Goal: Register for event/course

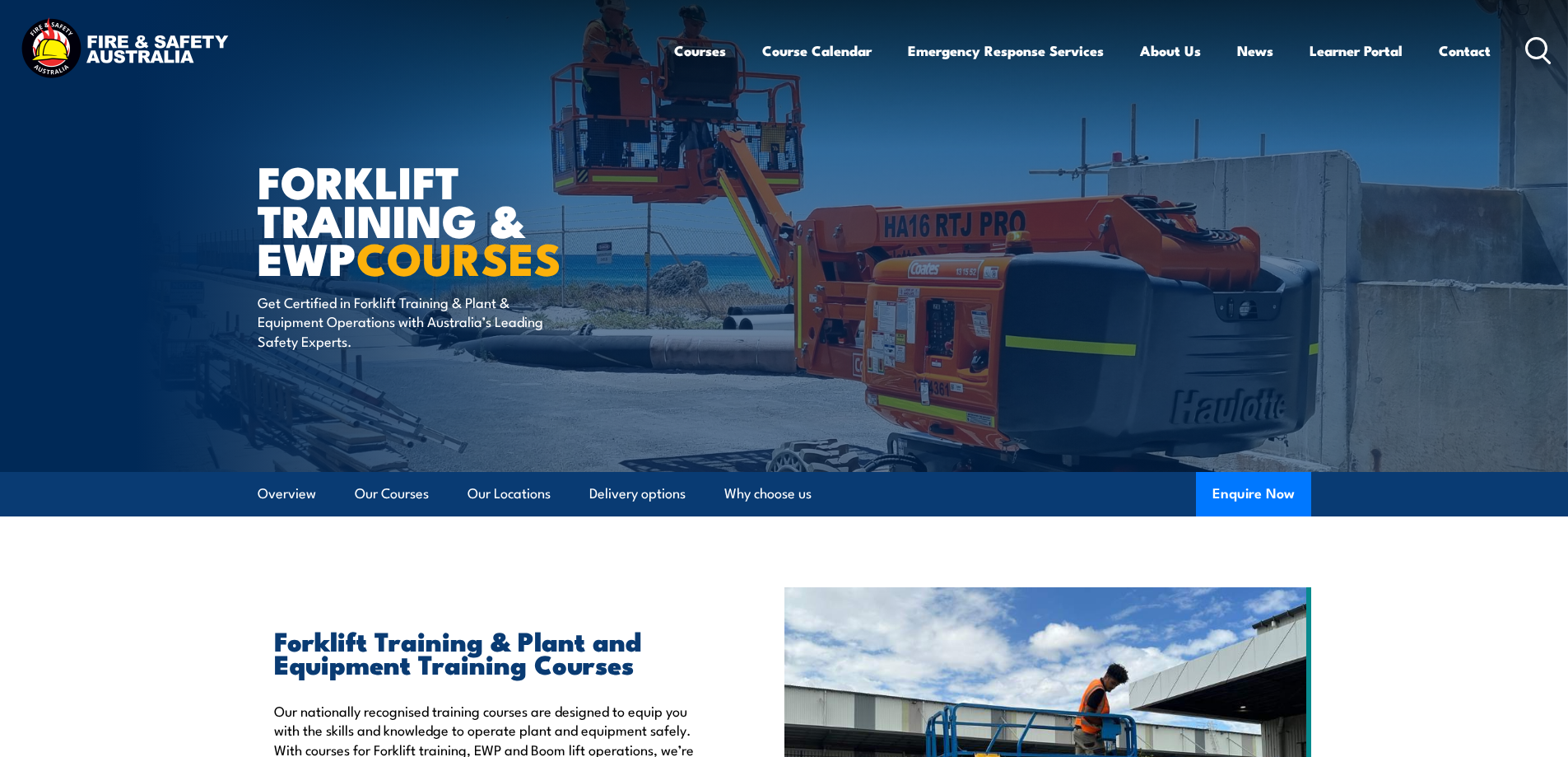
click at [456, 500] on li "Our Locations" at bounding box center [502, 493] width 97 height 44
click at [500, 492] on link "Our Locations" at bounding box center [509, 493] width 83 height 43
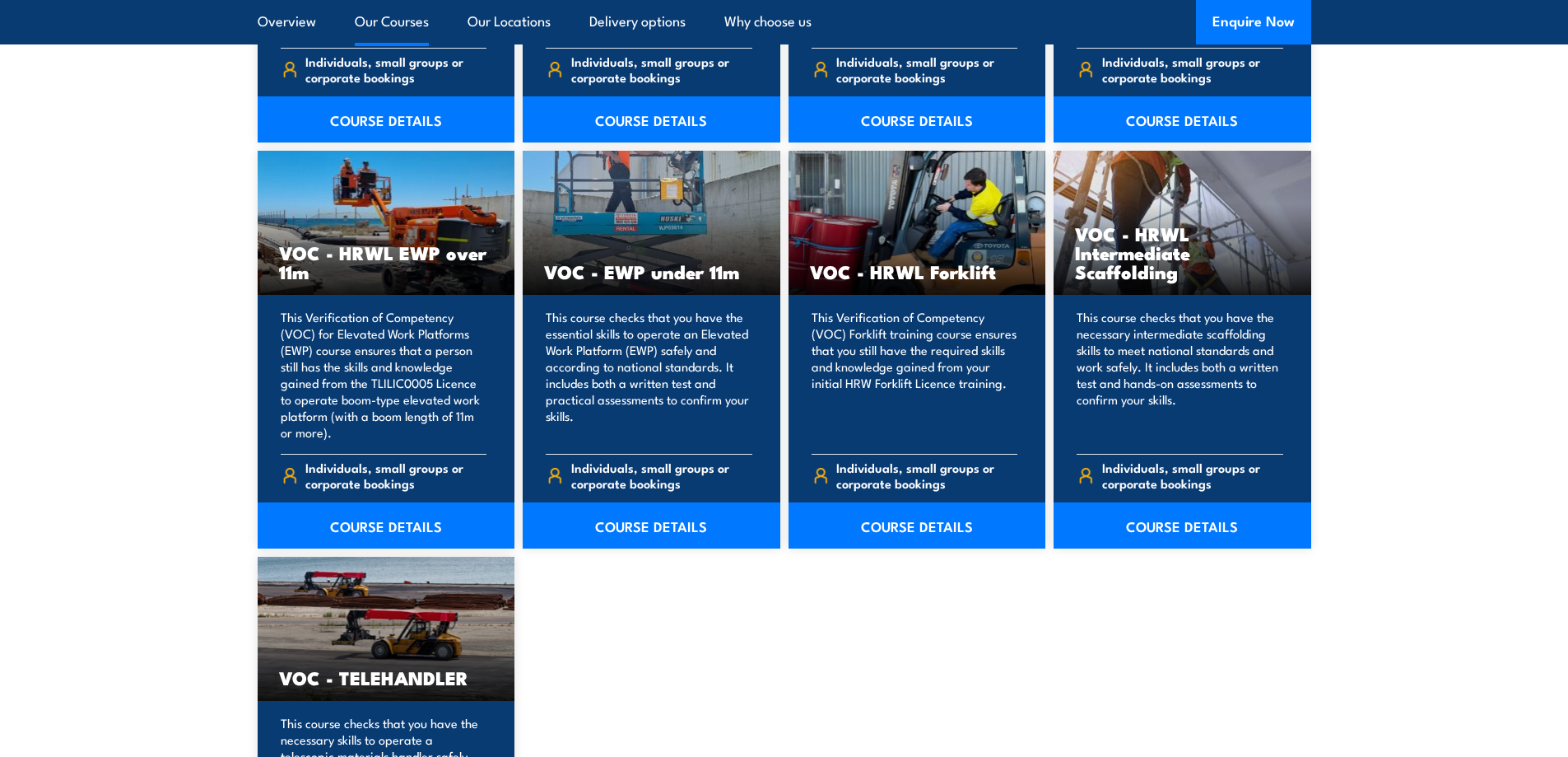
scroll to position [2059, 0]
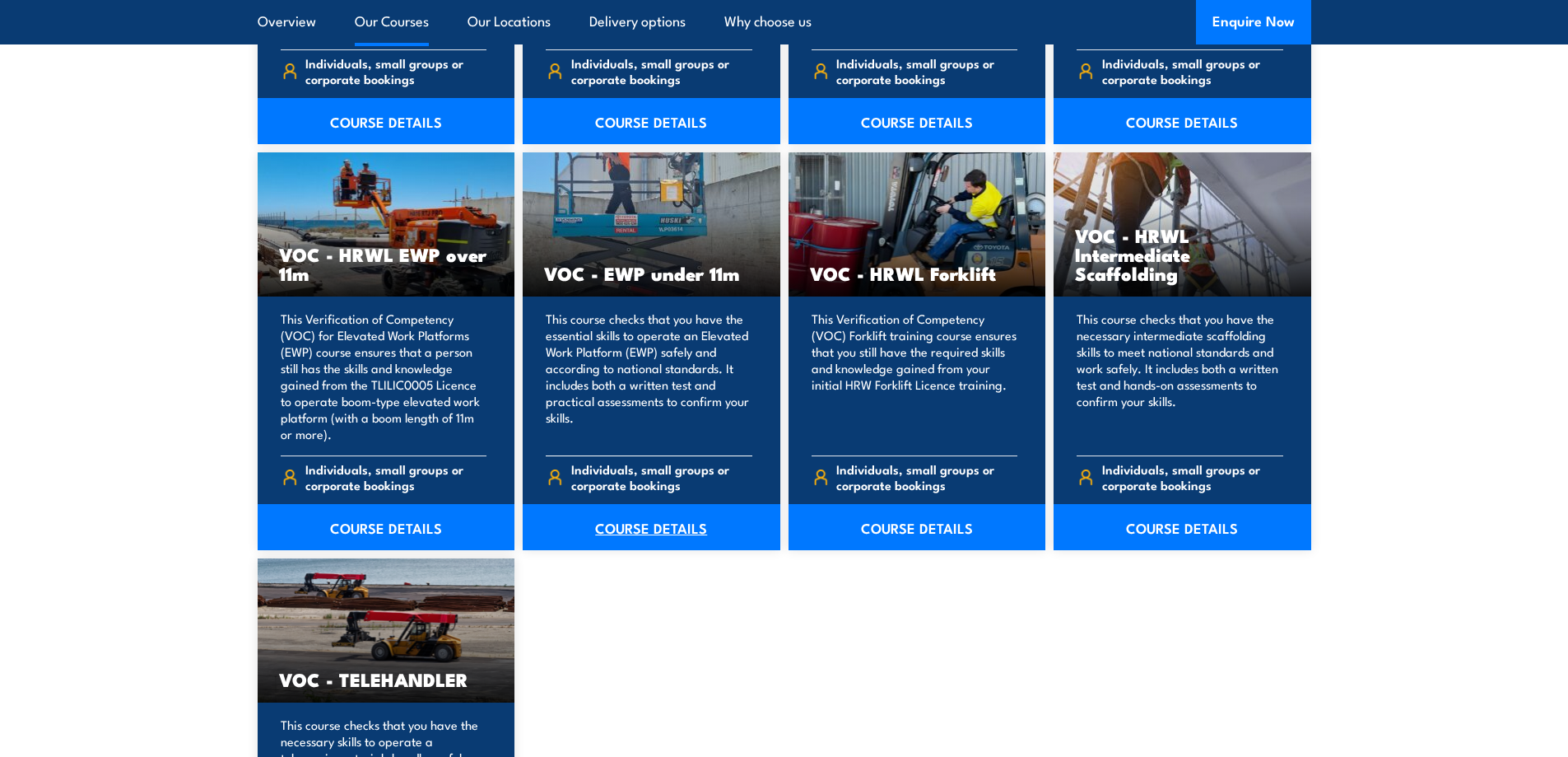
click at [673, 536] on link "COURSE DETAILS" at bounding box center [651, 526] width 258 height 46
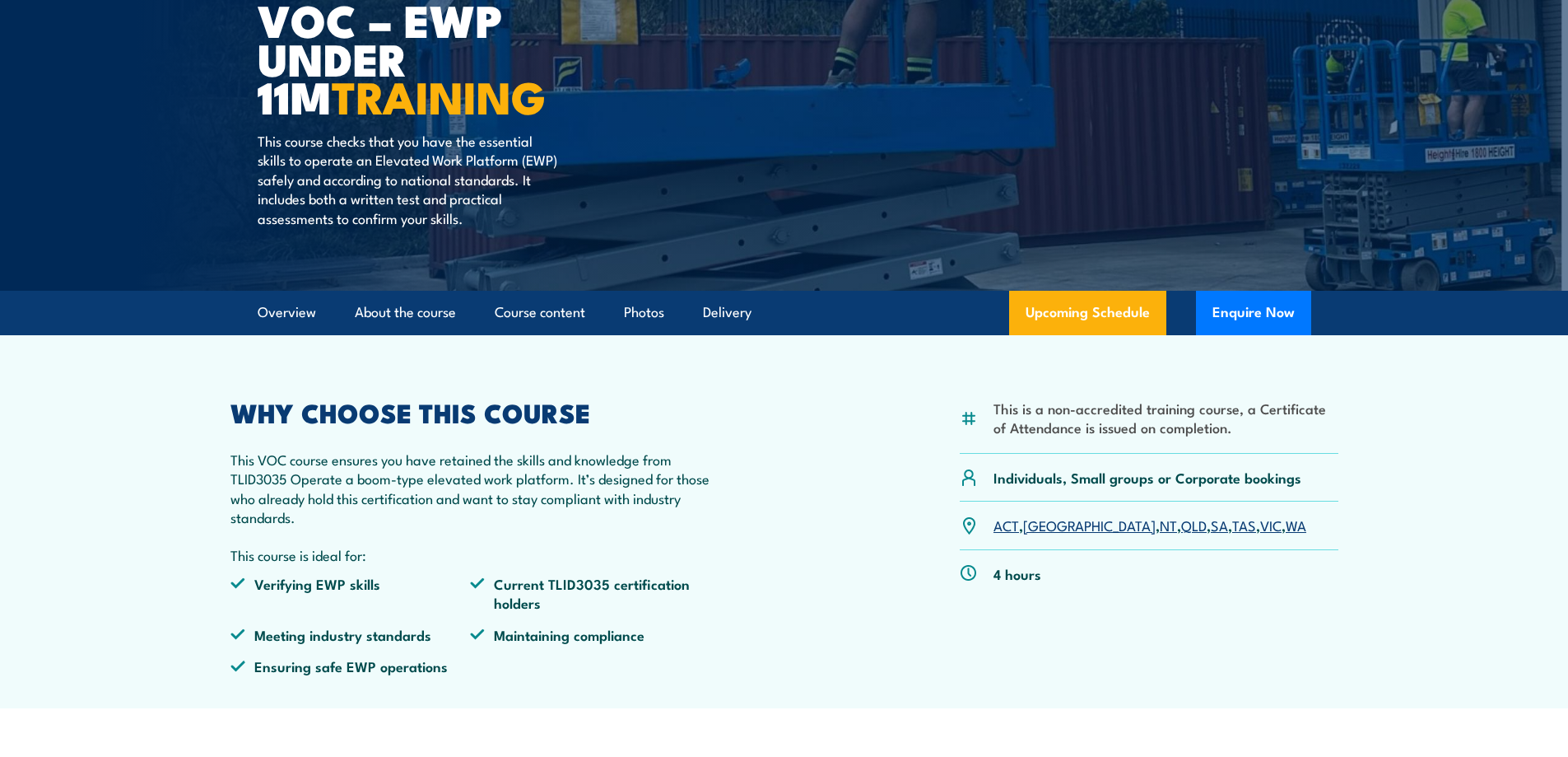
scroll to position [220, 0]
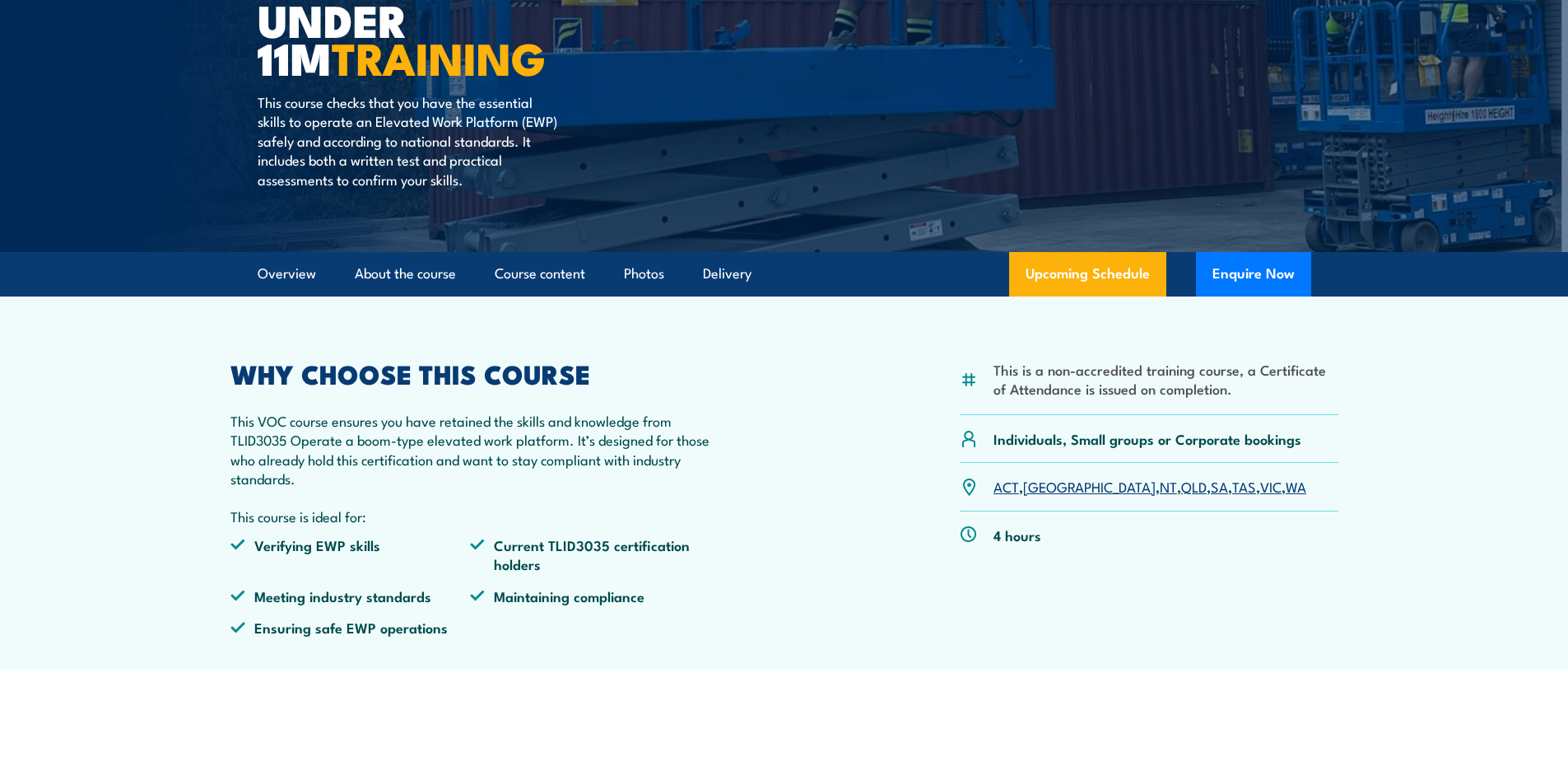
click at [1181, 494] on link "QLD" at bounding box center [1193, 485] width 25 height 20
